Goal: Information Seeking & Learning: Learn about a topic

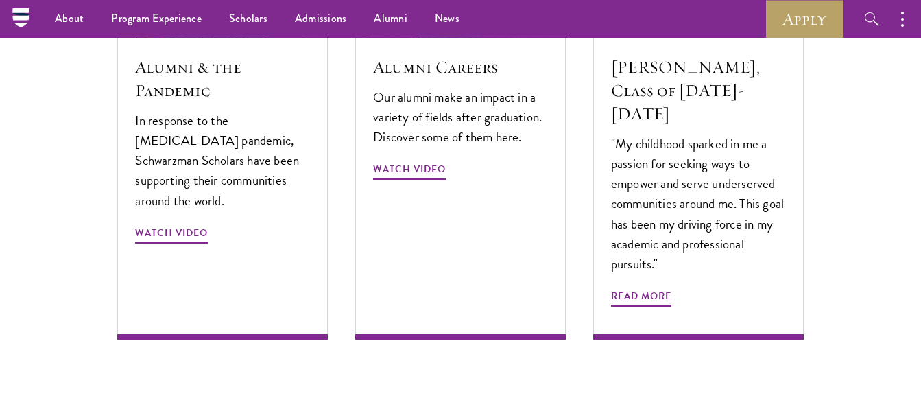
scroll to position [4239, 0]
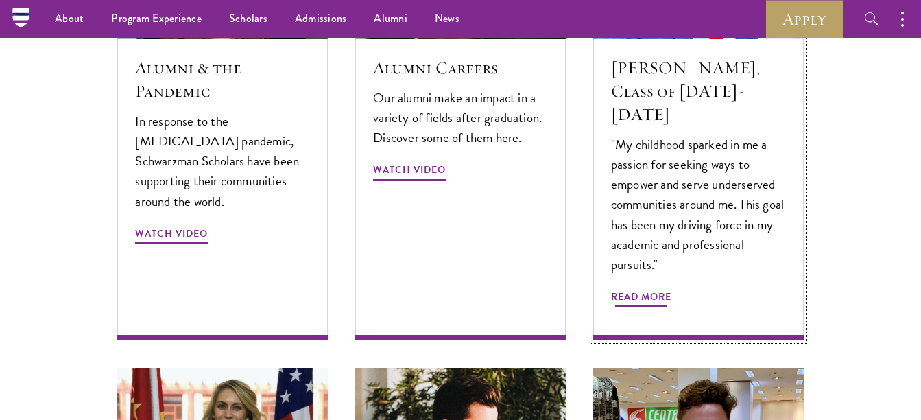
click at [657, 288] on span "Read More" at bounding box center [641, 298] width 60 height 21
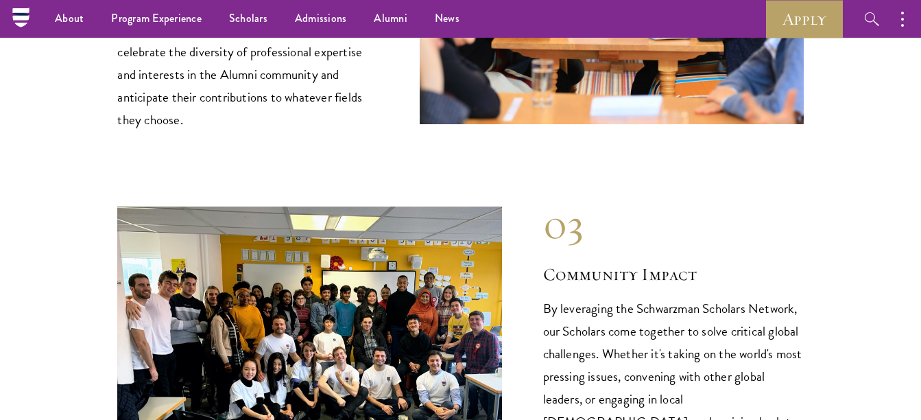
scroll to position [1763, 0]
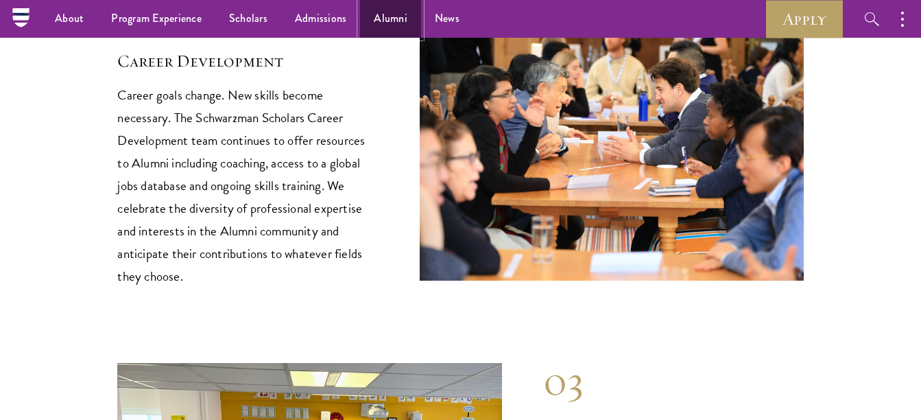
click at [386, 11] on link "Alumni" at bounding box center [390, 19] width 61 height 38
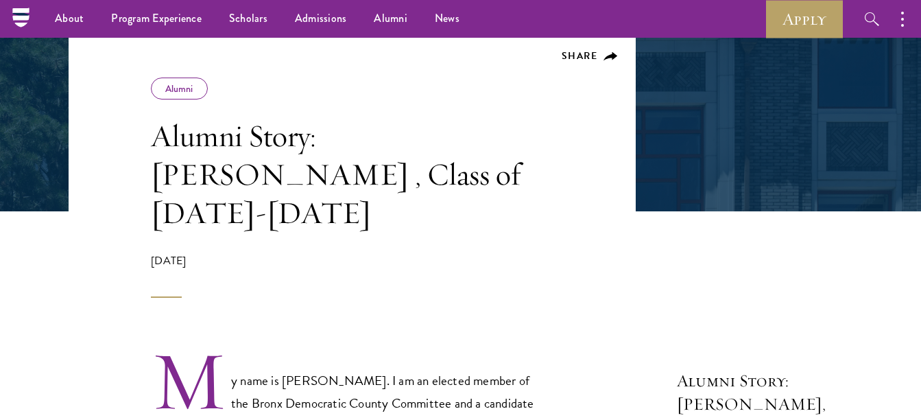
scroll to position [213, 0]
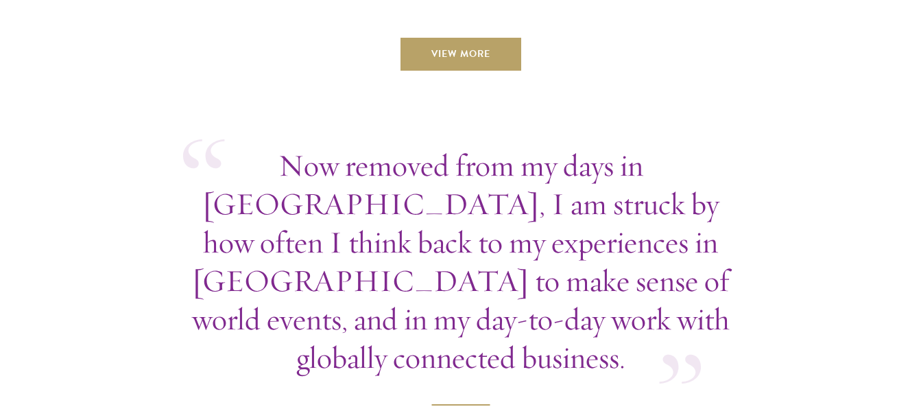
scroll to position [5067, 0]
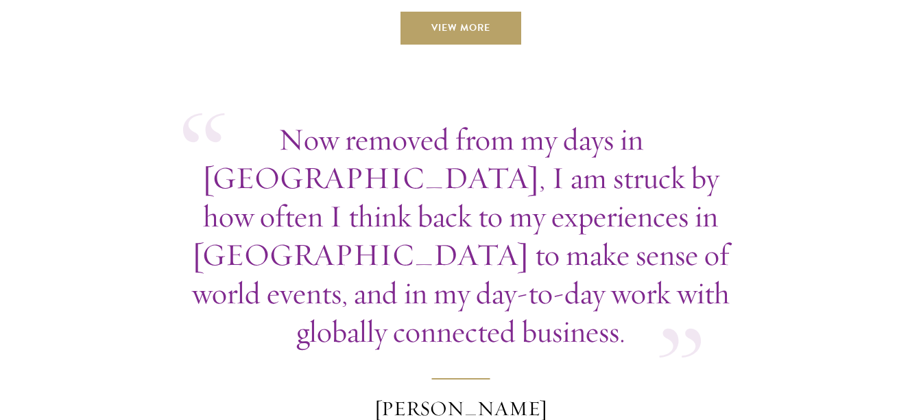
click at [542, 239] on p "Now removed from my days in [GEOGRAPHIC_DATA], I am struck by how often I think…" at bounding box center [460, 235] width 555 height 230
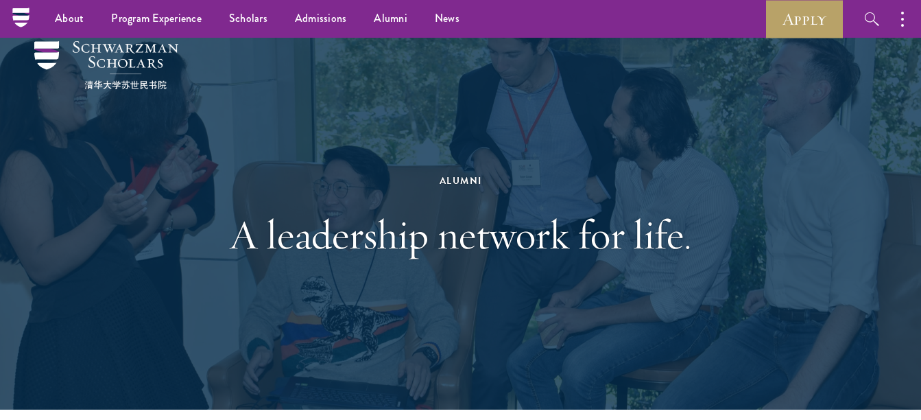
scroll to position [0, 0]
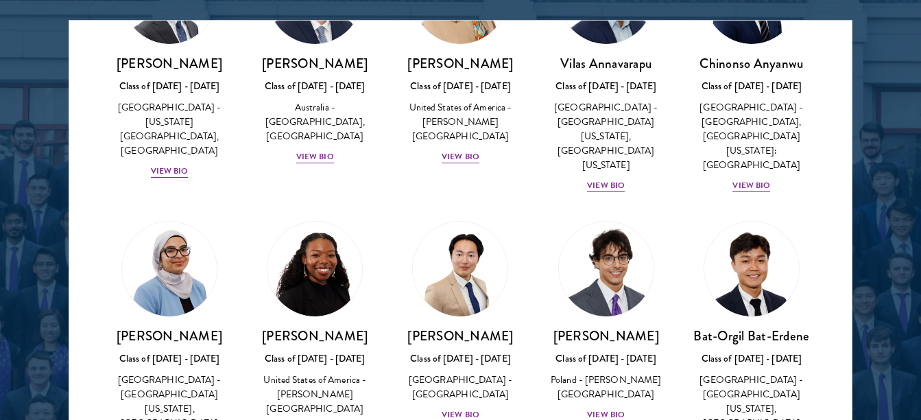
scroll to position [644, 0]
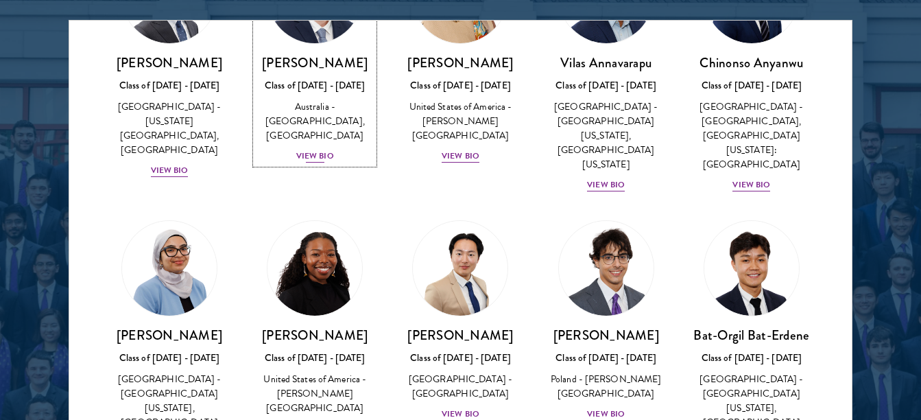
click at [319, 158] on div "View Bio" at bounding box center [315, 155] width 38 height 13
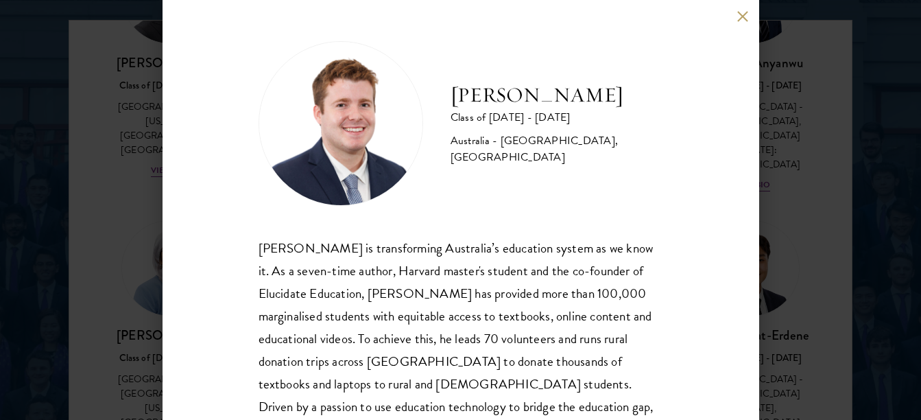
scroll to position [84, 0]
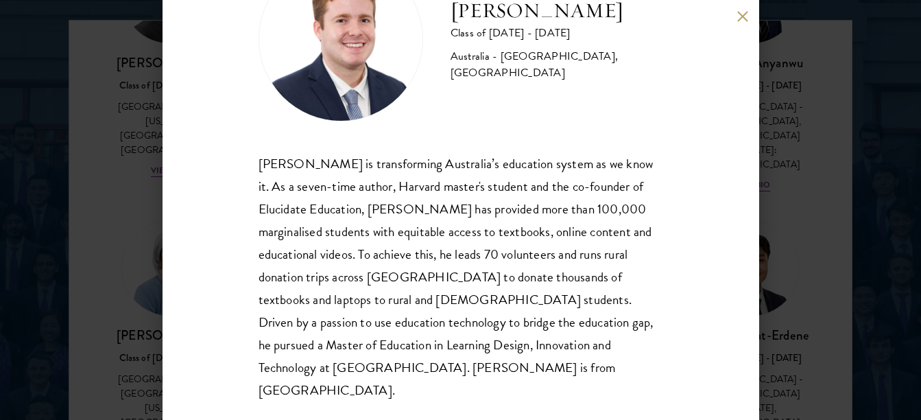
click at [739, 12] on button at bounding box center [743, 16] width 12 height 12
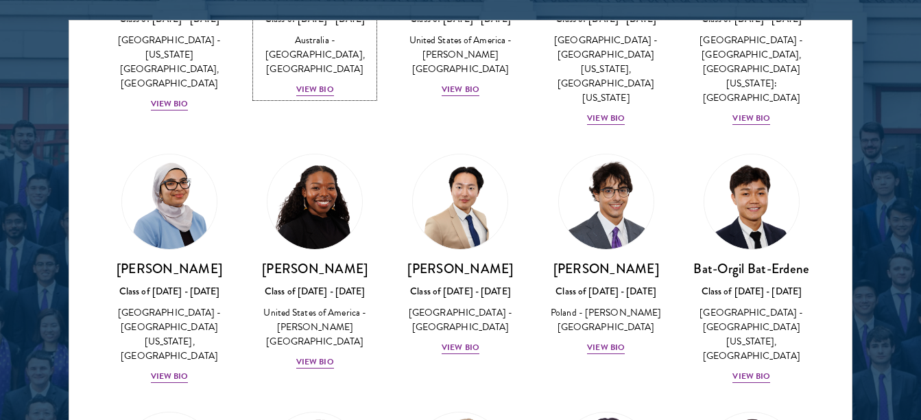
scroll to position [711, 0]
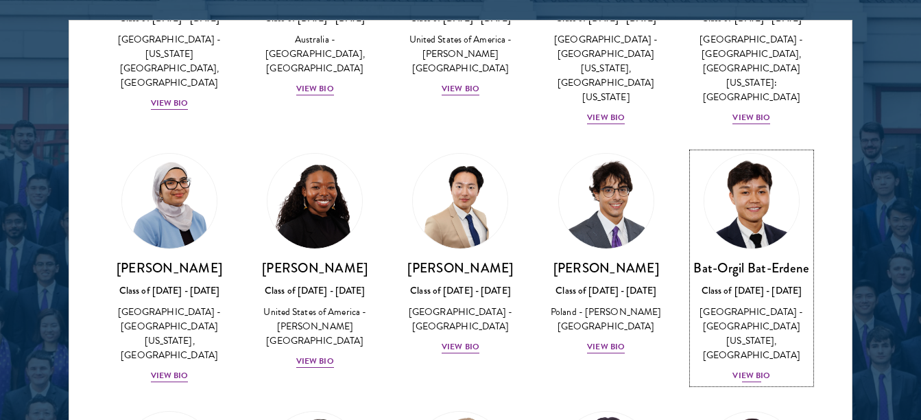
click at [738, 369] on div "View Bio" at bounding box center [751, 375] width 38 height 13
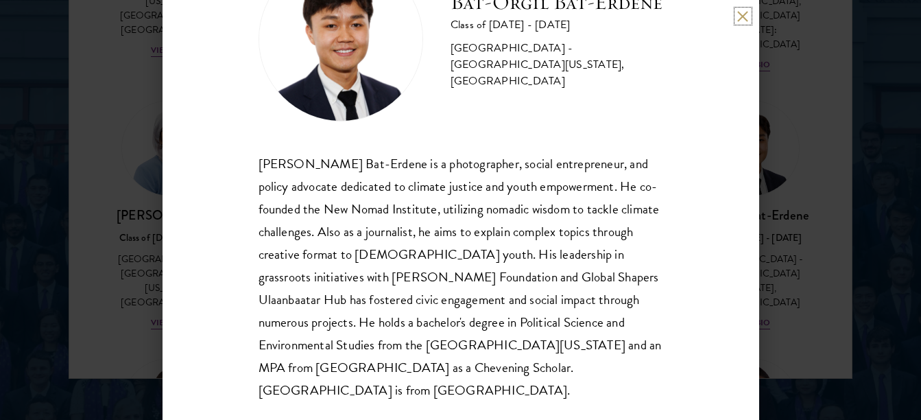
scroll to position [1823, 0]
click at [743, 19] on button at bounding box center [743, 16] width 12 height 12
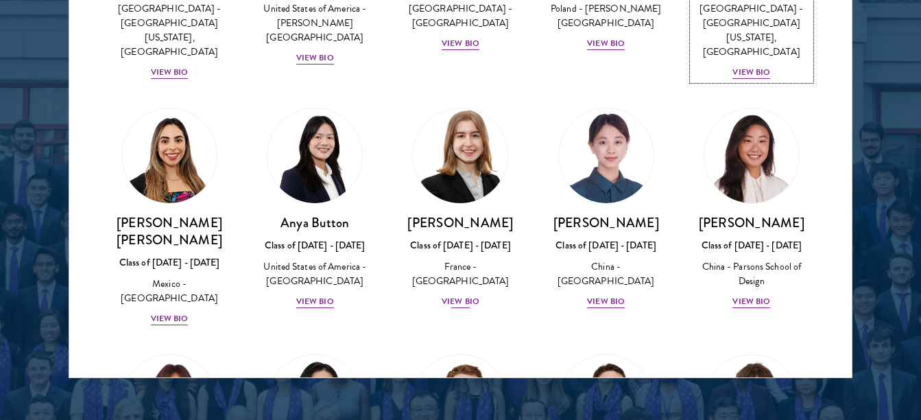
scroll to position [961, 0]
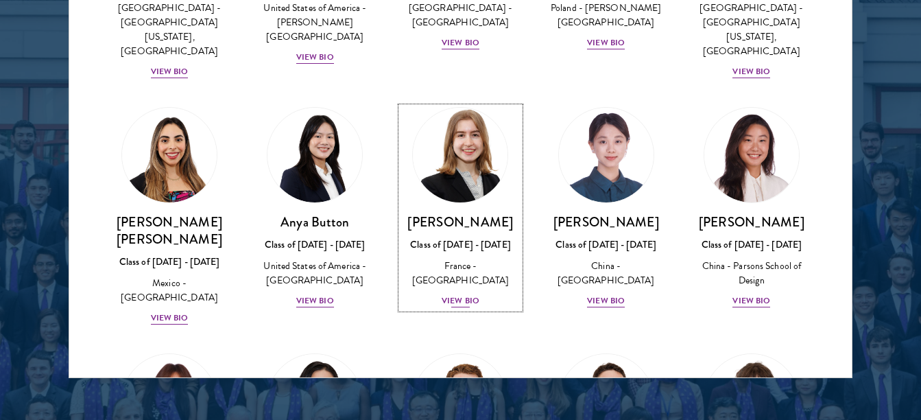
click at [471, 222] on div "Anne-Amélie Campant Class of 2025 - 2026 France - Yale University View Bio" at bounding box center [460, 260] width 118 height 95
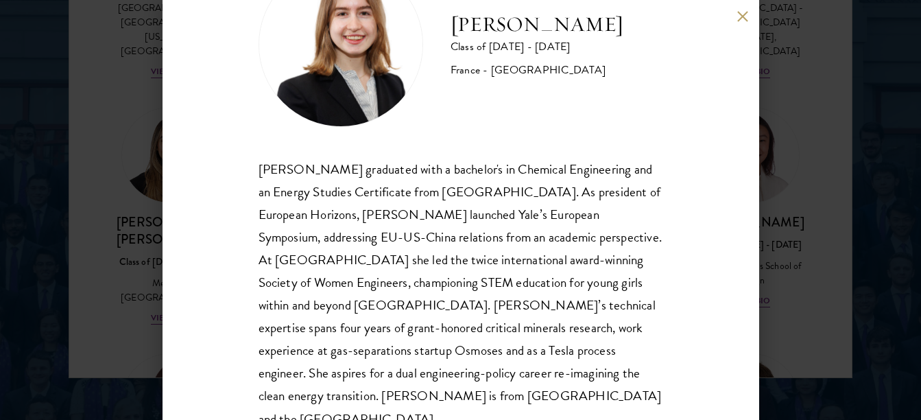
scroll to position [108, 0]
